Goal: Information Seeking & Learning: Learn about a topic

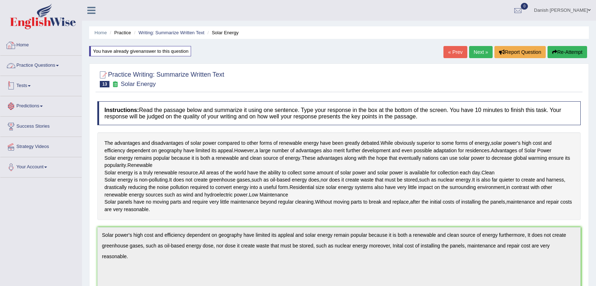
click at [14, 40] on div at bounding box center [11, 45] width 11 height 11
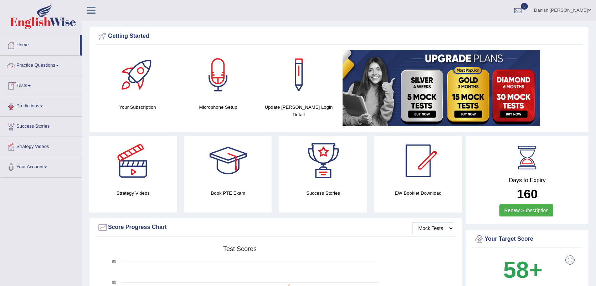
click at [41, 67] on link "Practice Questions" at bounding box center [40, 65] width 81 height 18
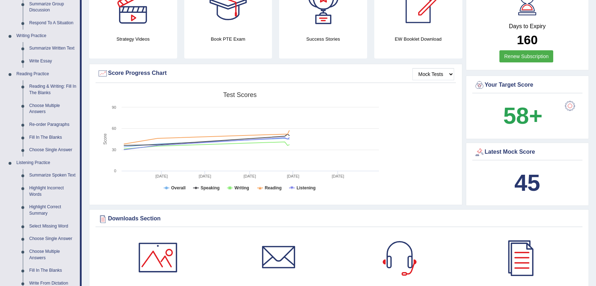
scroll to position [158, 0]
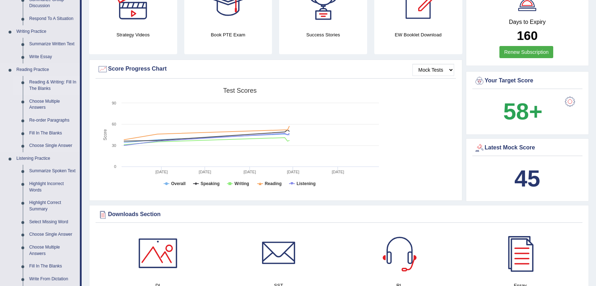
click at [50, 85] on link "Reading & Writing: Fill In The Blanks" at bounding box center [53, 85] width 54 height 19
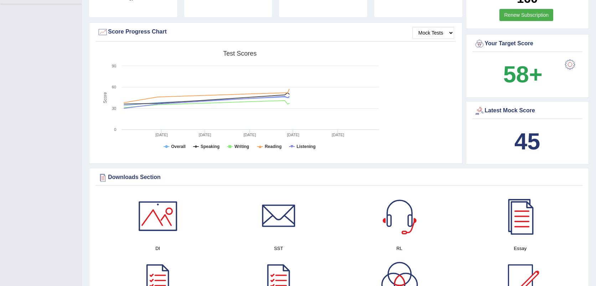
scroll to position [208, 0]
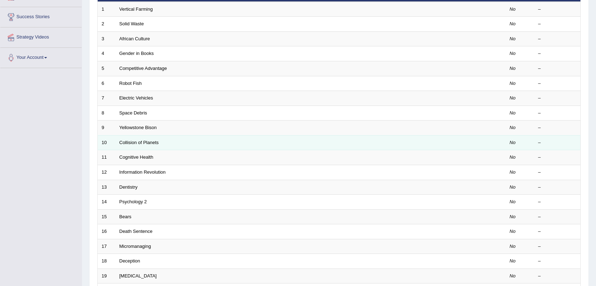
scroll to position [185, 0]
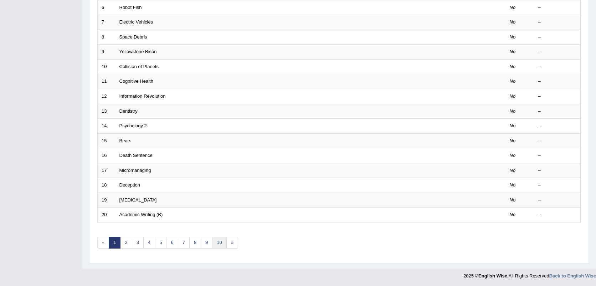
click at [215, 239] on link "10" at bounding box center [219, 243] width 14 height 12
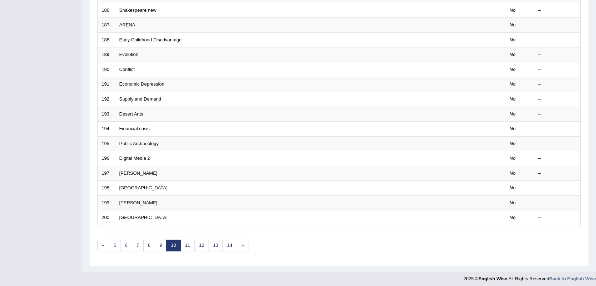
scroll to position [185, 0]
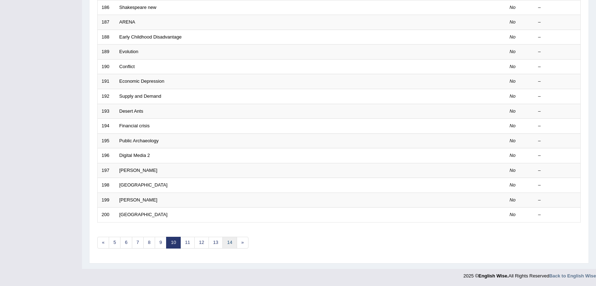
click at [230, 243] on link "14" at bounding box center [229, 243] width 14 height 12
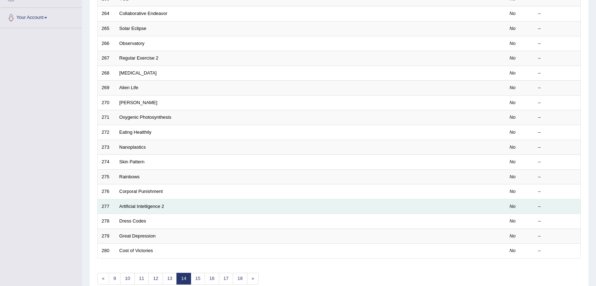
scroll to position [185, 0]
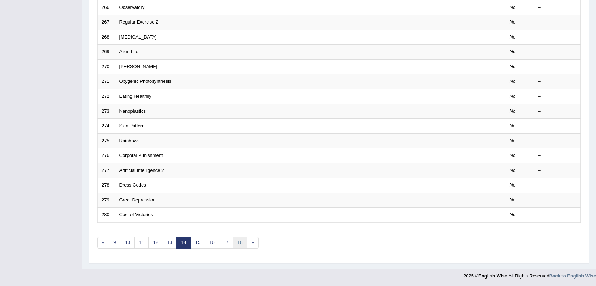
click at [238, 246] on link "18" at bounding box center [240, 243] width 14 height 12
click at [240, 237] on link "22" at bounding box center [242, 243] width 14 height 12
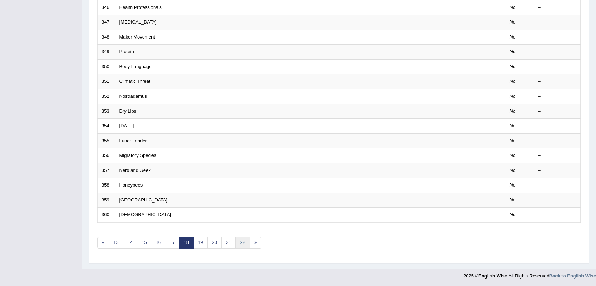
click at [240, 237] on link "22" at bounding box center [242, 243] width 14 height 12
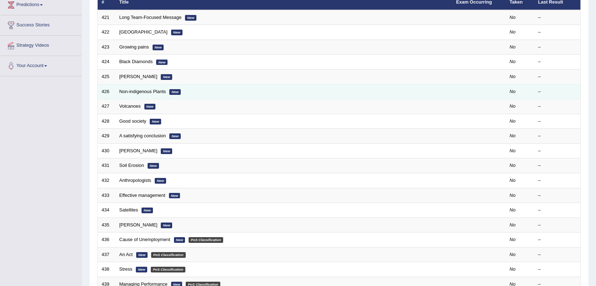
scroll to position [40, 0]
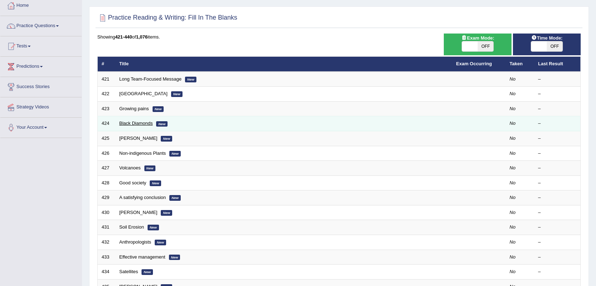
click at [138, 123] on link "Black Diamonds" at bounding box center [135, 122] width 33 height 5
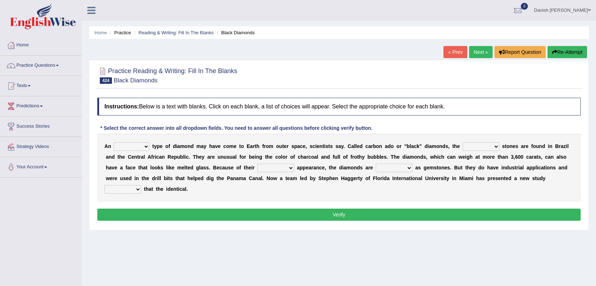
click at [146, 148] on select "eccentric terrific weird exotic" at bounding box center [132, 146] width 36 height 9
click at [145, 145] on select "eccentric terrific weird exotic" at bounding box center [132, 146] width 36 height 9
select select "exotic"
click at [114, 142] on select "eccentric terrific weird exotic" at bounding box center [132, 146] width 36 height 9
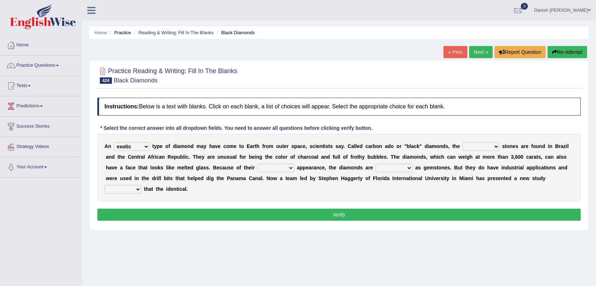
click at [489, 144] on select "surprised common mysterious miracle" at bounding box center [480, 146] width 37 height 9
select select "miracle"
click at [462, 142] on select "surprised common mysterious miracle" at bounding box center [480, 146] width 37 height 9
click at [285, 166] on select "common pretty odd mysterious" at bounding box center [275, 168] width 37 height 9
select select "mysterious"
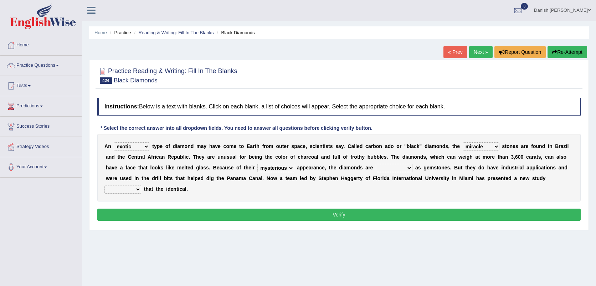
click at [257, 164] on select "common pretty odd mysterious" at bounding box center [275, 168] width 37 height 9
click at [408, 167] on select "suitable remarkable perfect unsuitable" at bounding box center [394, 168] width 37 height 9
click at [466, 195] on div "A n eccentric terrific weird exotic t y p e o f d i a m o n d m a y h a v e c o…" at bounding box center [338, 168] width 483 height 68
click at [409, 168] on select "suitable remarkable perfect unsuitable" at bounding box center [394, 168] width 37 height 9
select select "remarkable"
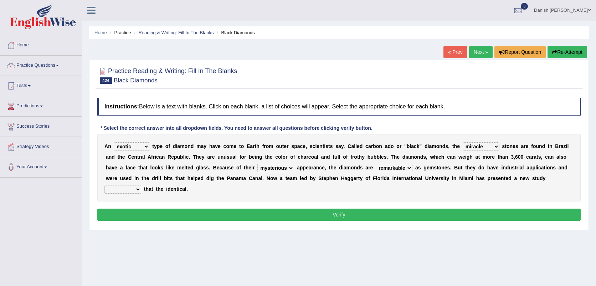
click at [376, 164] on select "suitable remarkable perfect unsuitable" at bounding box center [394, 168] width 37 height 9
drag, startPoint x: 413, startPoint y: 183, endPoint x: 388, endPoint y: 197, distance: 29.5
click at [393, 193] on div "A n eccentric terrific weird exotic t y p e o f d i a m o n d m a y h a v e c o…" at bounding box center [338, 168] width 483 height 68
click at [382, 215] on button "Verify" at bounding box center [338, 214] width 483 height 12
click at [128, 193] on select "imposing declaring proving suggesting" at bounding box center [122, 189] width 37 height 9
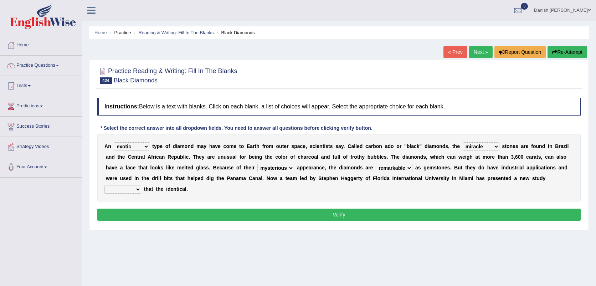
click at [104, 185] on select "imposing declaring proving suggesting" at bounding box center [122, 189] width 37 height 9
click at [134, 189] on select "imposing declaring proving suggesting" at bounding box center [122, 189] width 37 height 9
select select "proving"
click at [104, 185] on select "imposing declaring proving suggesting" at bounding box center [122, 189] width 37 height 9
click at [121, 226] on div "Instructions: Below is a text with blanks. Click on each blank, a list of choic…" at bounding box center [338, 160] width 487 height 132
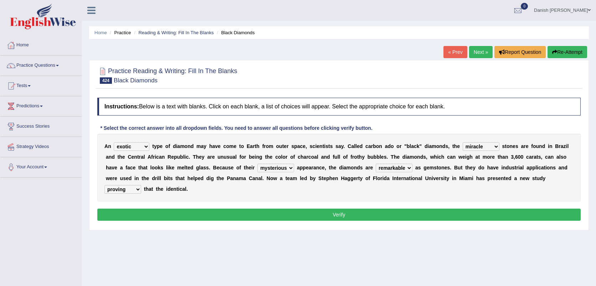
click at [180, 213] on button "Verify" at bounding box center [338, 214] width 483 height 12
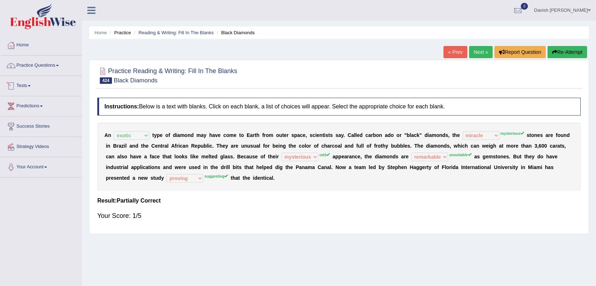
click at [31, 66] on link "Practice Questions" at bounding box center [40, 65] width 81 height 18
click at [48, 70] on link "Practice Questions" at bounding box center [40, 65] width 81 height 18
click at [53, 63] on link "Practice Questions" at bounding box center [40, 65] width 81 height 18
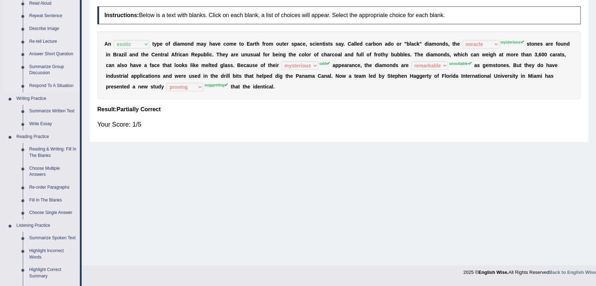
scroll to position [119, 0]
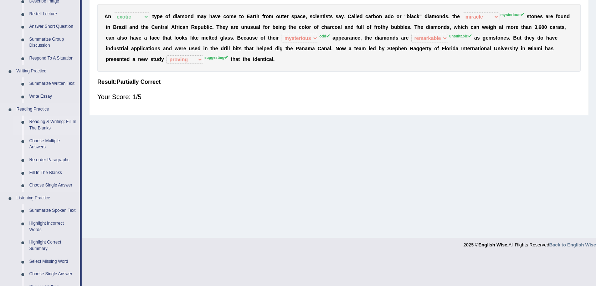
click at [36, 123] on link "Reading & Writing: Fill In The Blanks" at bounding box center [53, 124] width 54 height 19
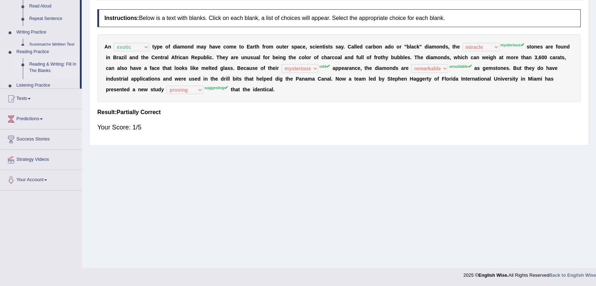
scroll to position [88, 0]
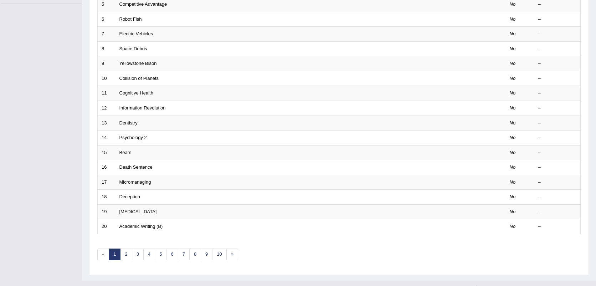
scroll to position [185, 0]
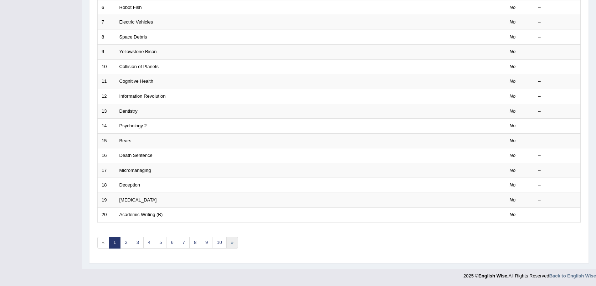
click at [232, 243] on link "»" at bounding box center [232, 243] width 12 height 12
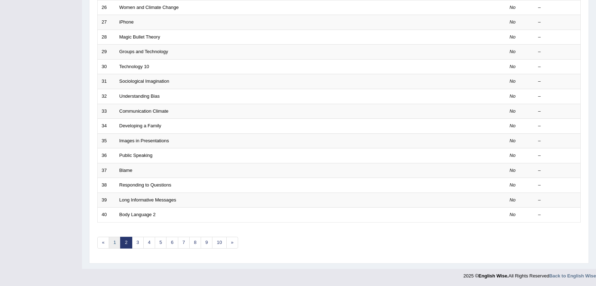
click at [117, 242] on link "1" at bounding box center [115, 243] width 12 height 12
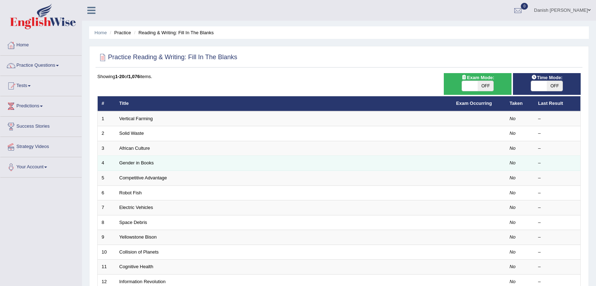
scroll to position [40, 0]
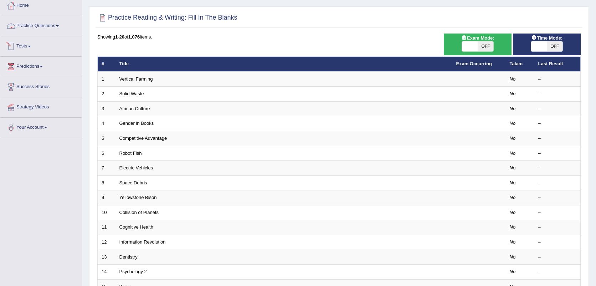
click at [38, 25] on link "Practice Questions" at bounding box center [40, 25] width 81 height 18
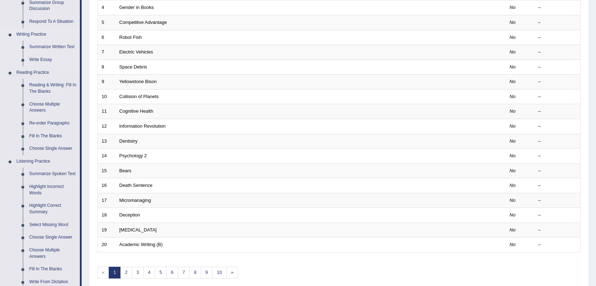
scroll to position [158, 0]
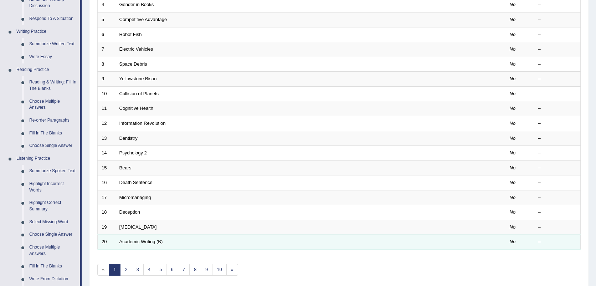
click at [462, 234] on td at bounding box center [478, 241] width 53 height 15
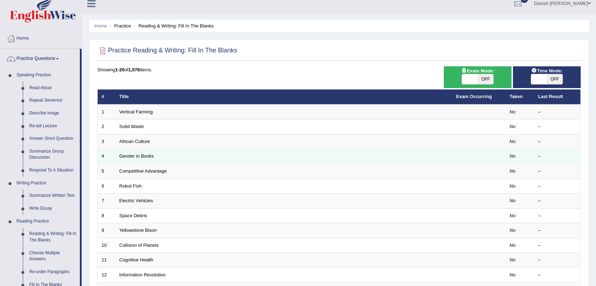
scroll to position [0, 0]
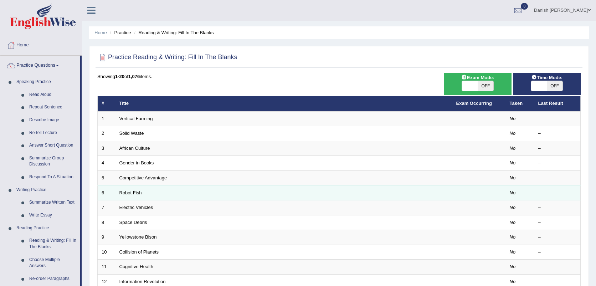
click at [135, 194] on link "Robot Fish" at bounding box center [130, 192] width 22 height 5
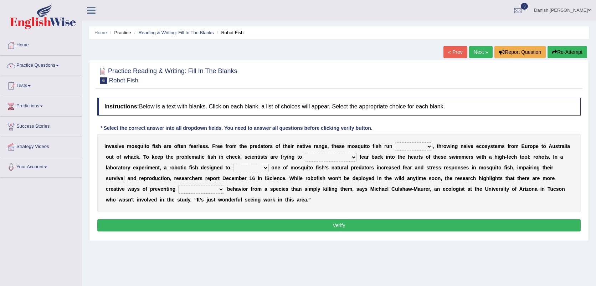
click at [428, 146] on select "occupant flippant rampant concordant" at bounding box center [413, 146] width 37 height 9
click at [429, 146] on select "occupant flippant rampant concordant" at bounding box center [413, 146] width 37 height 9
click at [411, 212] on div "Instructions: Below is a text with blanks. Click on each blank, a list of choic…" at bounding box center [338, 165] width 487 height 143
click at [336, 159] on select "accept spike strike drake" at bounding box center [331, 157] width 52 height 9
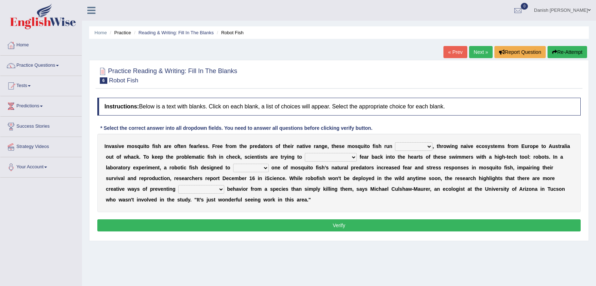
click at [336, 159] on select "accept spike strike drake" at bounding box center [331, 157] width 52 height 9
select select "strike"
click at [305, 153] on select "accept spike strike drake" at bounding box center [331, 157] width 52 height 9
drag, startPoint x: 340, startPoint y: 206, endPoint x: 322, endPoint y: 197, distance: 20.1
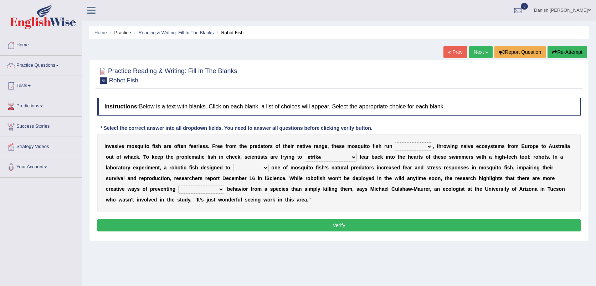
click at [322, 197] on div "I n v a s i v e m o s q u i t o f i s h a r e o f t e n f e a r l e s s . F r e…" at bounding box center [338, 173] width 483 height 78
click at [430, 144] on select "occupant flippant rampant concordant" at bounding box center [413, 146] width 37 height 9
click at [329, 202] on div "I n v a s i v e m o s q u i t o f i s h a r e o f t e n f e a r l e s s . F r e…" at bounding box center [338, 173] width 483 height 78
click at [245, 167] on select "bequest mimic battle conquest" at bounding box center [251, 168] width 36 height 9
click at [233, 164] on select "bequest mimic battle conquest" at bounding box center [251, 168] width 36 height 9
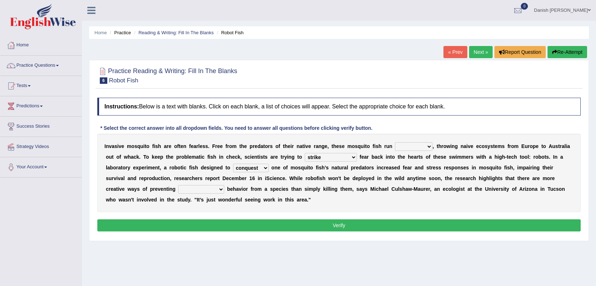
click at [247, 214] on div "Instructions: Below is a text with blanks. Click on each blank, a list of choic…" at bounding box center [338, 165] width 487 height 143
click at [249, 170] on select "bequest mimic battle conquest" at bounding box center [251, 168] width 36 height 9
select select "mimic"
click at [233, 164] on select "bequest mimic battle conquest" at bounding box center [251, 168] width 36 height 9
click at [221, 191] on select "unprivileged unprecedented uncharted unwanted" at bounding box center [201, 189] width 46 height 9
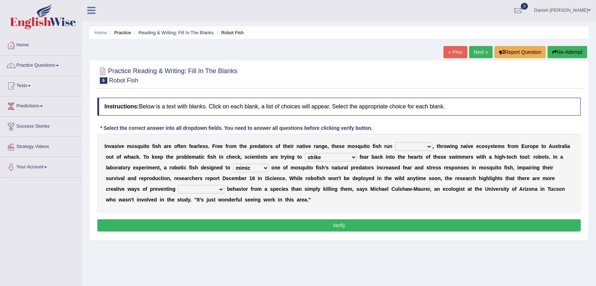
select select "unwanted"
click at [178, 185] on select "unprivileged unprecedented uncharted unwanted" at bounding box center [201, 189] width 46 height 9
click at [207, 236] on div "Instructions: Below is a text with blanks. Click on each blank, a list of choic…" at bounding box center [338, 165] width 487 height 143
click at [415, 144] on select "occupant flippant rampant concordant" at bounding box center [413, 146] width 37 height 9
click at [395, 142] on select "occupant flippant rampant concordant" at bounding box center [413, 146] width 37 height 9
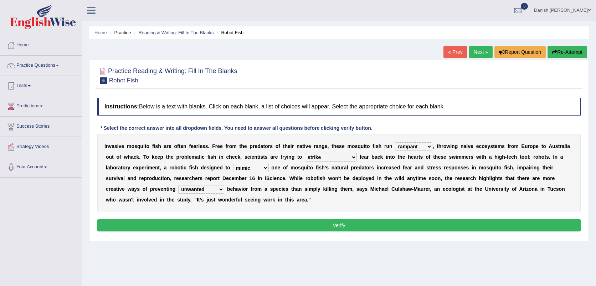
click at [423, 148] on select "occupant flippant rampant concordant" at bounding box center [413, 146] width 37 height 9
select select "flippant"
click at [395, 142] on select "occupant flippant rampant concordant" at bounding box center [413, 146] width 37 height 9
drag, startPoint x: 423, startPoint y: 149, endPoint x: 410, endPoint y: 178, distance: 31.7
click at [410, 178] on b "n" at bounding box center [411, 178] width 3 height 6
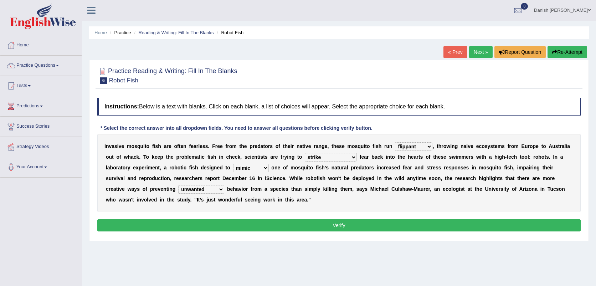
click at [336, 223] on button "Verify" at bounding box center [338, 225] width 483 height 12
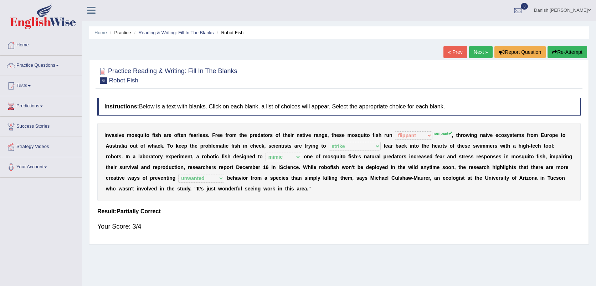
click at [480, 52] on link "Next »" at bounding box center [481, 52] width 24 height 12
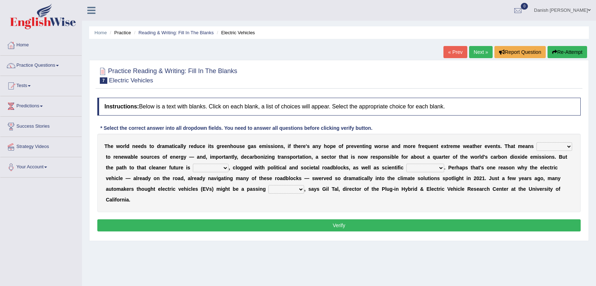
click at [543, 146] on select "grafting drafting crafting shifting" at bounding box center [554, 146] width 36 height 9
click at [536, 142] on select "grafting drafting crafting shifting" at bounding box center [554, 146] width 36 height 9
click at [559, 185] on div "T h e w o r l d n e e d s t o d r a m a t i c a l l y r e d u c e i t s g r e e…" at bounding box center [338, 173] width 483 height 78
click at [565, 146] on select "grafting drafting crafting shifting" at bounding box center [554, 146] width 36 height 9
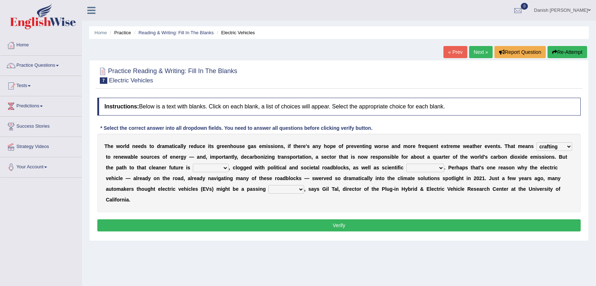
click at [565, 146] on select "grafting drafting crafting shifting" at bounding box center [554, 146] width 36 height 9
click at [536, 142] on select "grafting drafting crafting shifting" at bounding box center [554, 146] width 36 height 9
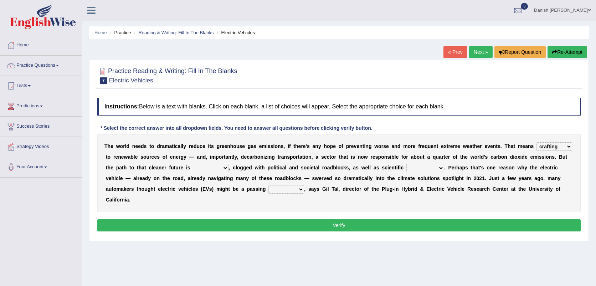
click at [557, 146] on select "grafting drafting crafting shifting" at bounding box center [554, 146] width 36 height 9
select select "shifting"
click at [536, 142] on select "grafting drafting crafting shifting" at bounding box center [554, 146] width 36 height 9
drag, startPoint x: 553, startPoint y: 198, endPoint x: 550, endPoint y: 193, distance: 5.7
click at [550, 193] on div "T h e w o r l d n e e d s t o d r a m a t i c a l l y r e d u c e i t s g r e e…" at bounding box center [338, 173] width 483 height 78
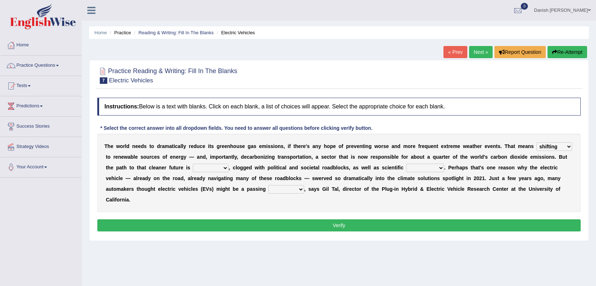
click at [216, 168] on select "daunting daunted daunt dauntless" at bounding box center [211, 168] width 36 height 9
select select "daunting"
click at [193, 164] on select "daunting daunted daunt dauntless" at bounding box center [211, 168] width 36 height 9
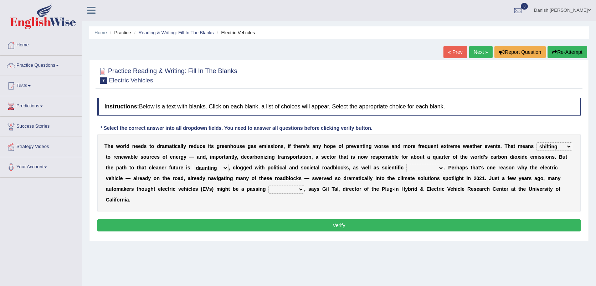
click at [208, 187] on b "V" at bounding box center [207, 189] width 3 height 6
click at [430, 169] on select "spectacles obstacles tentacles receptacles" at bounding box center [425, 168] width 38 height 9
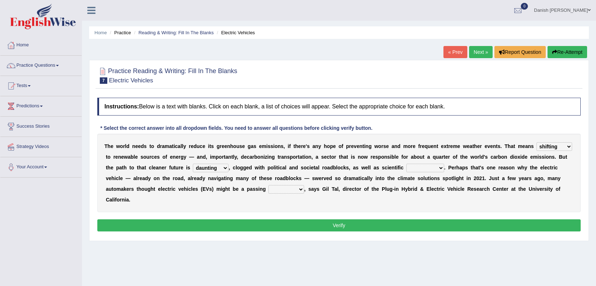
click at [436, 168] on select "spectacles obstacles tentacles receptacles" at bounding box center [425, 168] width 38 height 9
select select "obstacles"
click at [406, 164] on select "spectacles obstacles tentacles receptacles" at bounding box center [425, 168] width 38 height 9
click at [294, 193] on div "T h e w o r l d n e e d s t o d r a m a t i c a l l y r e d u c e i t s g r e e…" at bounding box center [338, 173] width 483 height 78
click at [293, 190] on select "fad gad tad lad" at bounding box center [286, 189] width 36 height 9
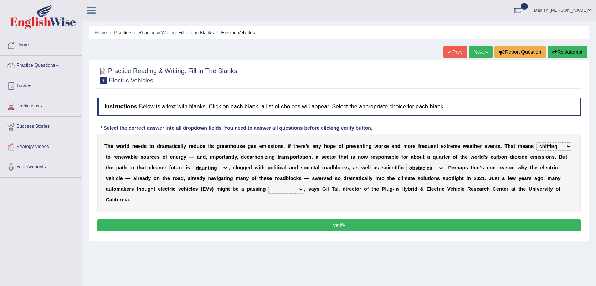
select select "fad"
click at [268, 185] on select "fad gad tad lad" at bounding box center [286, 189] width 36 height 9
click at [294, 191] on select "fad gad tad lad" at bounding box center [286, 189] width 36 height 9
click at [348, 224] on button "Verify" at bounding box center [338, 225] width 483 height 12
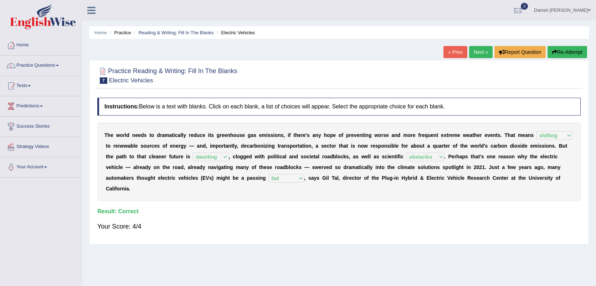
click at [477, 53] on link "Next »" at bounding box center [481, 52] width 24 height 12
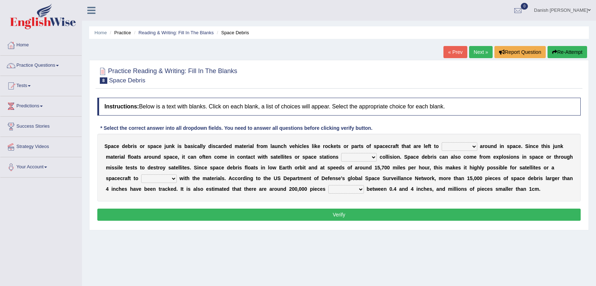
click at [455, 147] on select "twist center roam loll" at bounding box center [459, 146] width 36 height 9
select select "roam"
click at [441, 142] on select "twist center roam loll" at bounding box center [459, 146] width 36 height 9
drag, startPoint x: 478, startPoint y: 163, endPoint x: 463, endPoint y: 180, distance: 22.7
click at [463, 180] on b "n" at bounding box center [462, 178] width 3 height 6
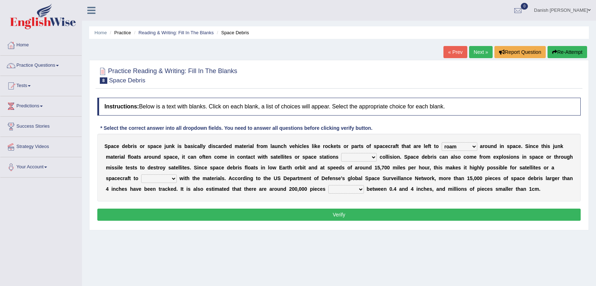
click at [374, 157] on select "risks risk risked risking" at bounding box center [359, 157] width 36 height 9
select select "risks"
click at [341, 153] on select "risks risk risked risking" at bounding box center [359, 157] width 36 height 9
click at [172, 179] on select "collect collate collide collocate" at bounding box center [159, 178] width 36 height 9
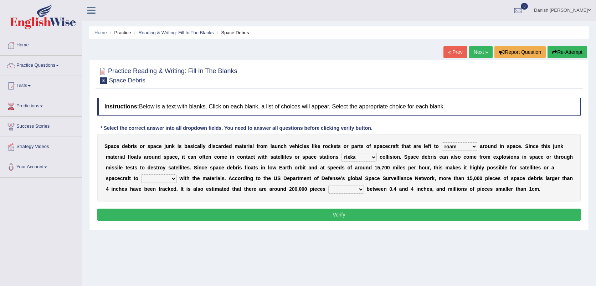
click at [172, 179] on select "collect collate collide collocate" at bounding box center [159, 178] width 36 height 9
select select "collide"
click at [141, 174] on select "collect collate collide collocate" at bounding box center [159, 178] width 36 height 9
click at [359, 190] on select "sized sizing size sizes" at bounding box center [346, 189] width 36 height 9
select select "sizes"
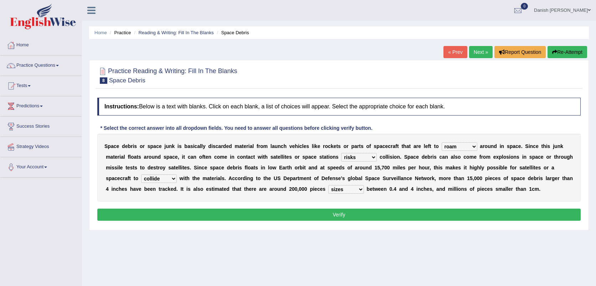
click at [328, 185] on select "sized sizing size sizes" at bounding box center [346, 189] width 36 height 9
click at [365, 214] on button "Verify" at bounding box center [338, 214] width 483 height 12
click at [365, 214] on div "Home Practice Reading & Writing: Fill In The Blanks Space Debris « Prev Next » …" at bounding box center [339, 178] width 514 height 356
click at [365, 214] on div "Practice Reading & Writing: Fill In The Blanks 8 Space Debris Instructions: Bel…" at bounding box center [339, 145] width 500 height 170
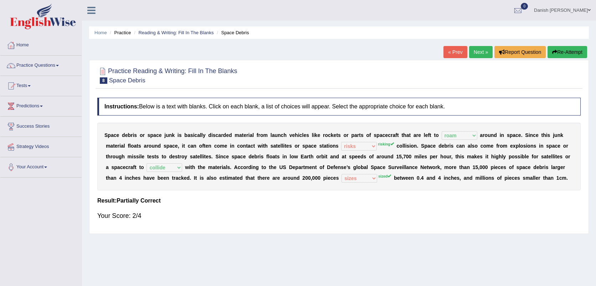
click at [481, 50] on link "Next »" at bounding box center [481, 52] width 24 height 12
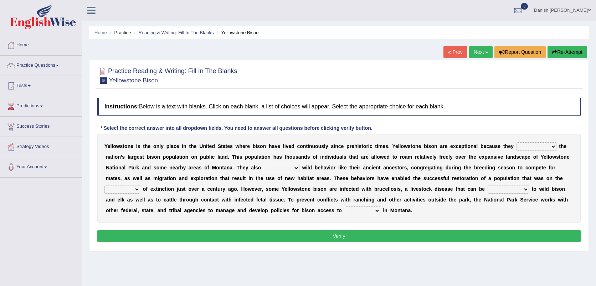
click at [554, 149] on select "congregate comprise consist compromise" at bounding box center [536, 146] width 40 height 9
select select "consist"
click at [516, 142] on select "congregate comprise consist compromise" at bounding box center [536, 146] width 40 height 9
click at [532, 183] on div "Y e l l o w s t o n e i s t h e o n l y p l a c e i n t h e U n i t e d S t a t…" at bounding box center [338, 178] width 483 height 89
click at [295, 166] on select "exhibit disregard resist encourage" at bounding box center [282, 168] width 36 height 9
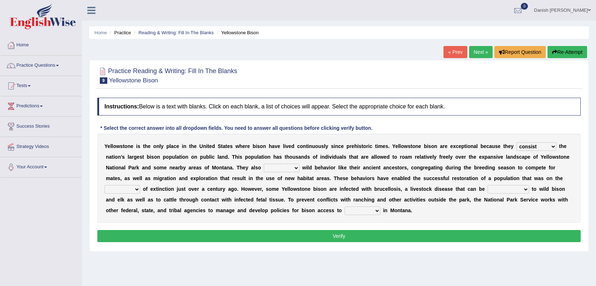
select select "exhibit"
click at [264, 164] on select "exhibit disregard resist encourage" at bounding box center [282, 168] width 36 height 9
click at [137, 191] on select "brine brink danger brindle" at bounding box center [122, 189] width 36 height 9
click at [522, 188] on select "transplanted transported transgressed transmitted" at bounding box center [507, 189] width 41 height 9
select select "transmitted"
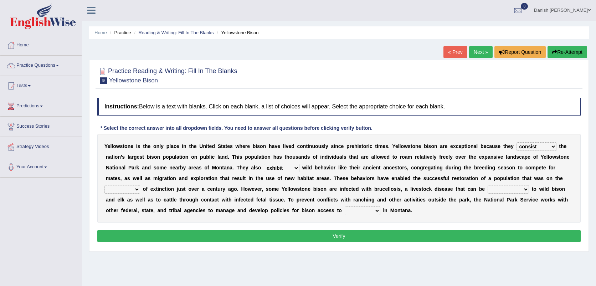
click at [487, 185] on select "transplanted transported transgressed transmitted" at bounding box center [507, 189] width 41 height 9
click at [374, 209] on select "habitat habitat habitant food" at bounding box center [363, 210] width 36 height 9
click at [378, 211] on select "habitat habitat habitant food" at bounding box center [363, 210] width 36 height 9
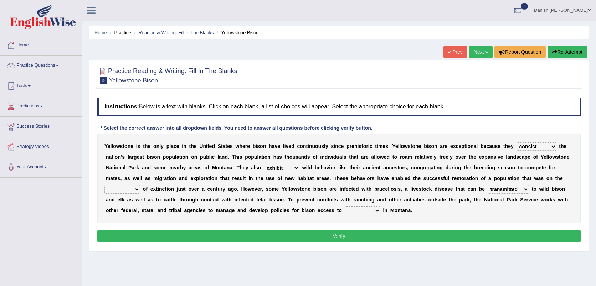
click at [376, 211] on select "habitat habitat habitant food" at bounding box center [363, 210] width 36 height 9
select select "habitant"
click at [345, 206] on select "habitat habitat habitant food" at bounding box center [363, 210] width 36 height 9
click at [135, 189] on select "brine brink danger brindle" at bounding box center [122, 189] width 36 height 9
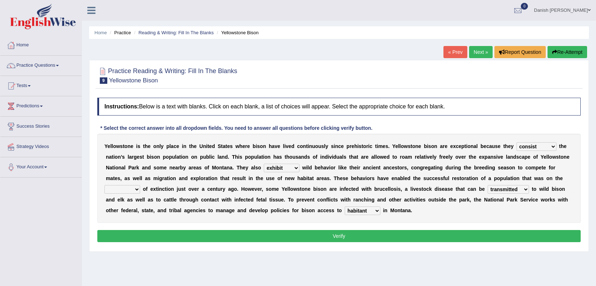
click at [135, 189] on select "brine brink danger brindle" at bounding box center [122, 189] width 36 height 9
click at [104, 185] on select "brine brink danger brindle" at bounding box center [122, 189] width 36 height 9
click at [133, 188] on select "brine brink danger brindle" at bounding box center [122, 189] width 36 height 9
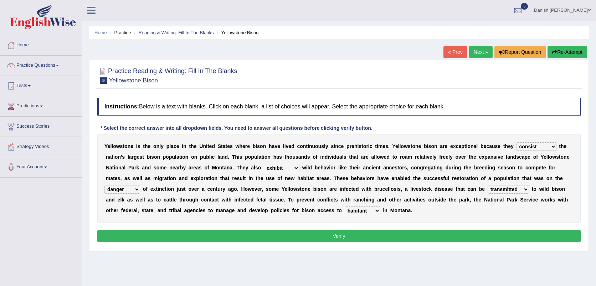
click at [133, 188] on select "brine brink danger brindle" at bounding box center [122, 189] width 36 height 9
click at [134, 190] on select "brine brink danger brindle" at bounding box center [122, 189] width 36 height 9
select select "brink"
click at [104, 185] on select "brine brink danger brindle" at bounding box center [122, 189] width 36 height 9
click at [314, 234] on button "Verify" at bounding box center [338, 236] width 483 height 12
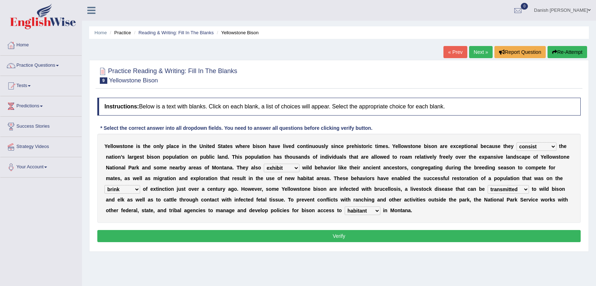
click at [314, 234] on div "Home Practice Reading & Writing: Fill In The Blanks Yellowstone Bison « Prev Ne…" at bounding box center [339, 178] width 514 height 356
